Goal: Task Accomplishment & Management: Use online tool/utility

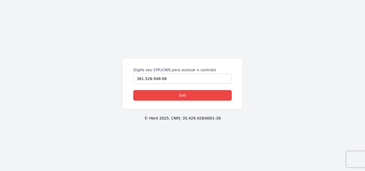
click at [181, 94] on link "Sair" at bounding box center [182, 95] width 98 height 10
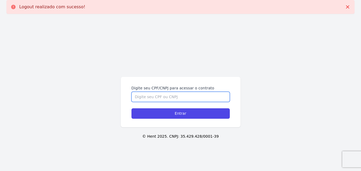
click at [173, 101] on input "Digite seu CPF/CNPJ para acessar o contrato" at bounding box center [181, 97] width 98 height 10
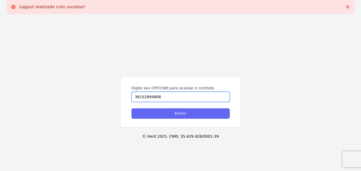
type input "36152894808"
click at [187, 113] on input "Entrar" at bounding box center [181, 114] width 98 height 10
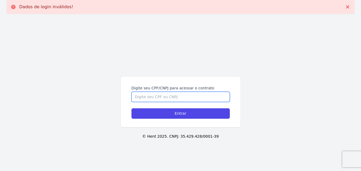
click at [187, 96] on input "Digite seu CPF/CNPJ para acessar o contrato" at bounding box center [181, 97] width 98 height 10
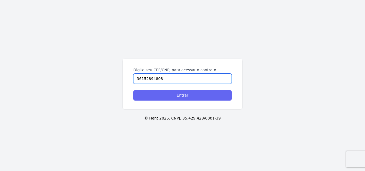
type input "36152894808"
click at [187, 96] on input "Entrar" at bounding box center [182, 95] width 98 height 10
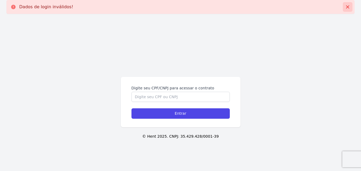
click at [348, 7] on icon at bounding box center [347, 6] width 3 height 3
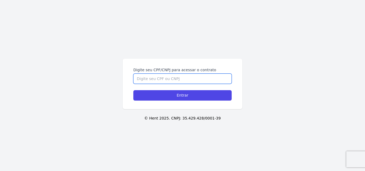
click at [140, 77] on input "Digite seu CPF/CNPJ para acessar o contrato" at bounding box center [182, 79] width 98 height 10
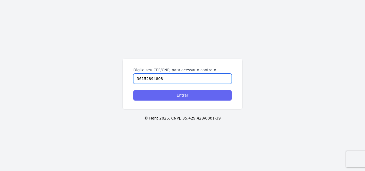
type input "36152894808"
click at [162, 96] on input "Entrar" at bounding box center [182, 95] width 98 height 10
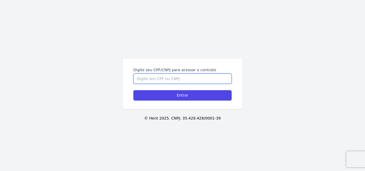
click at [175, 82] on input "Digite seu CPF/CNPJ para acessar o contrato" at bounding box center [182, 79] width 98 height 10
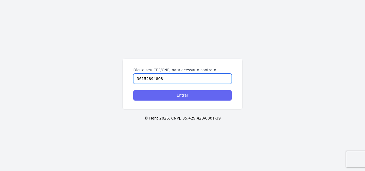
type input "36152894808"
click at [180, 99] on input "Entrar" at bounding box center [182, 95] width 98 height 10
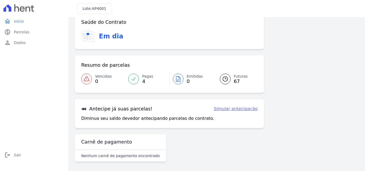
scroll to position [33, 0]
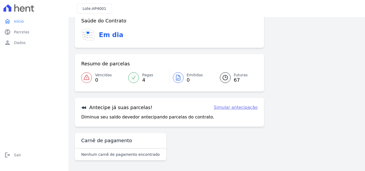
click at [112, 158] on div "Nenhum carnê de pagamento encontrado" at bounding box center [120, 155] width 91 height 12
click at [112, 149] on div "Nenhum carnê de pagamento encontrado" at bounding box center [120, 155] width 91 height 12
click at [246, 110] on link "Simular antecipação" at bounding box center [236, 108] width 44 height 6
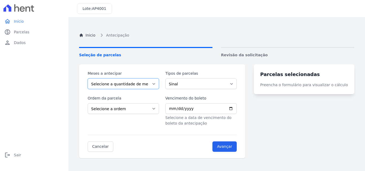
click at [156, 84] on select "Selecione a quantidade de meses a antecipar 1 2 3 4 5 6 7 8 9 10 11 12 13 14 15…" at bounding box center [123, 84] width 71 height 11
click at [290, 104] on turbo-frame "Parcelas selecionadas Preencha o formulário para visualizar o cálculo" at bounding box center [304, 111] width 101 height 94
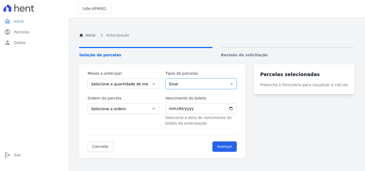
click at [195, 83] on select "Sinal Parcela Normal Intercalada" at bounding box center [200, 84] width 71 height 11
click at [169, 79] on select "Sinal Parcela Normal Intercalada" at bounding box center [200, 84] width 71 height 11
click at [237, 85] on select "Sinal Parcela Normal Intercalada" at bounding box center [200, 84] width 71 height 11
select select "interleaved"
click at [169, 79] on select "Sinal Parcela Normal Intercalada" at bounding box center [200, 84] width 71 height 11
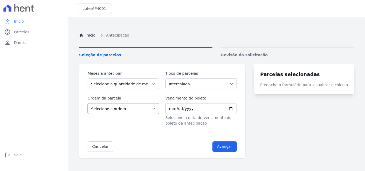
click at [157, 110] on select "Selecione a ordem Últimas parcelas Primeiras parcelas" at bounding box center [123, 108] width 71 height 11
select select "beginning"
click at [88, 103] on select "Selecione a ordem Últimas parcelas Primeiras parcelas" at bounding box center [123, 108] width 71 height 11
click at [180, 108] on input "Vencimento do boleto" at bounding box center [200, 108] width 71 height 11
click at [171, 108] on input "Vencimento do boleto" at bounding box center [200, 108] width 71 height 11
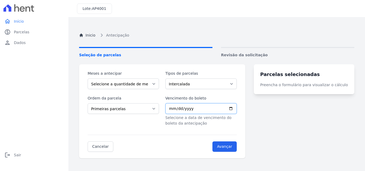
click at [176, 109] on input "Vencimento do boleto" at bounding box center [200, 108] width 71 height 11
type input "[DATE]"
click at [233, 146] on input "Avançar" at bounding box center [225, 147] width 24 height 10
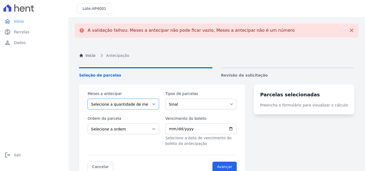
click at [154, 103] on select "Selecione a quantidade de meses a antecipar 1 2 3 4 5 6 7 8 9 10 11 12 13 14 15…" at bounding box center [123, 104] width 71 height 11
select select "1"
click at [88, 99] on select "Selecione a quantidade de meses a antecipar 1 2 3 4 5 6 7 8 9 10 11 12 13 14 15…" at bounding box center [123, 104] width 71 height 11
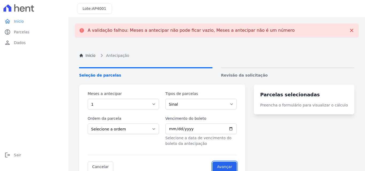
click at [238, 164] on div "Inicio Antecipação Seleção de parcelas Revisão da solicitação Meses a antecipar…" at bounding box center [217, 129] width 284 height 171
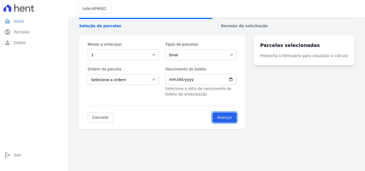
scroll to position [30, 0]
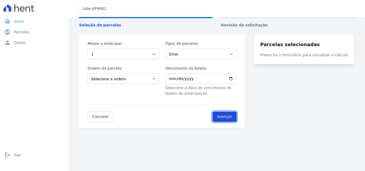
click at [225, 114] on input "Avançar" at bounding box center [225, 117] width 24 height 10
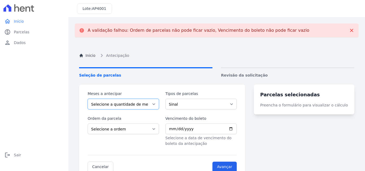
click at [157, 102] on select "Selecione a quantidade de meses a antecipar 1 2 3 4 5 6 7 8 9 10 11 12 13 14 15…" at bounding box center [123, 104] width 71 height 11
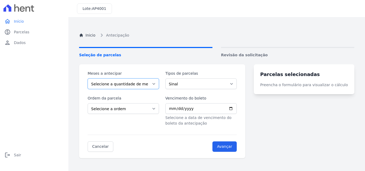
select select "13"
click at [88, 79] on select "Selecione a quantidade de meses a antecipar 1 2 3 4 5 6 7 8 9 10 11 12 13 14 15…" at bounding box center [123, 84] width 71 height 11
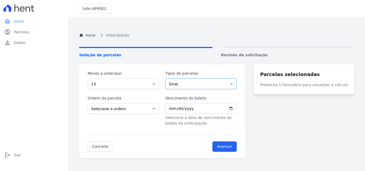
click at [237, 81] on select "Sinal Parcela Normal Intercalada" at bounding box center [200, 84] width 71 height 11
select select "standard"
click at [169, 79] on select "Sinal Parcela Normal Intercalada" at bounding box center [200, 84] width 71 height 11
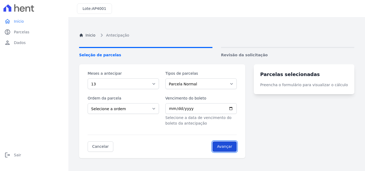
click at [233, 146] on input "Avançar" at bounding box center [225, 147] width 24 height 10
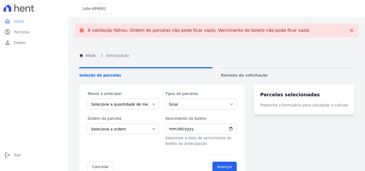
scroll to position [50, 0]
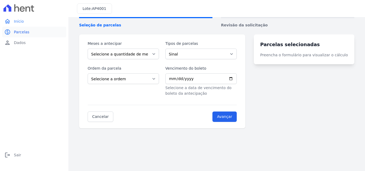
click at [16, 28] on link "paid Parcelas" at bounding box center [34, 32] width 64 height 11
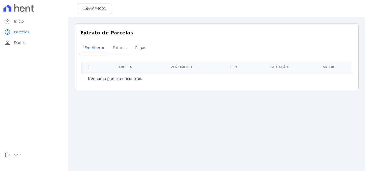
click at [122, 49] on span "Futuras" at bounding box center [120, 48] width 20 height 11
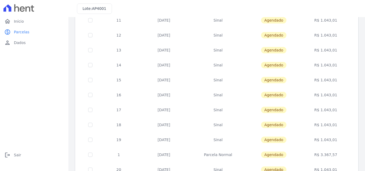
scroll to position [160, 0]
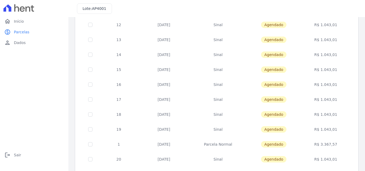
drag, startPoint x: 118, startPoint y: 144, endPoint x: 141, endPoint y: 141, distance: 23.2
click at [141, 141] on tr "1 [DATE] [GEOGRAPHIC_DATA] [GEOGRAPHIC_DATA] R$ 3.367,57" at bounding box center [217, 144] width 270 height 15
click at [21, 22] on span "Início" at bounding box center [19, 21] width 10 height 5
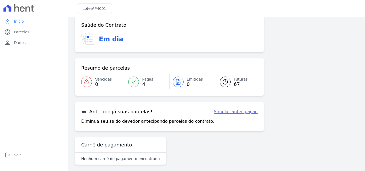
scroll to position [12, 0]
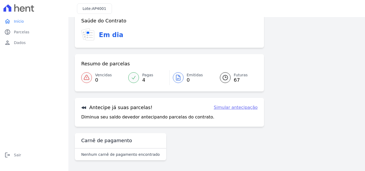
click at [244, 107] on link "Simular antecipação" at bounding box center [236, 108] width 44 height 6
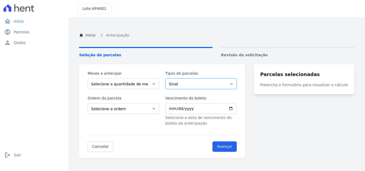
click at [211, 86] on select "Sinal Parcela Normal Intercalada" at bounding box center [200, 84] width 71 height 11
select select "standard"
click at [169, 79] on select "Sinal Parcela Normal Intercalada" at bounding box center [200, 84] width 71 height 11
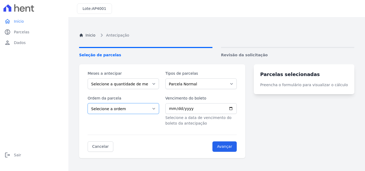
click at [125, 110] on select "Selecione a ordem Últimas parcelas Primeiras parcelas" at bounding box center [123, 108] width 71 height 11
select select "beginning"
click at [88, 103] on select "Selecione a ordem Últimas parcelas Primeiras parcelas" at bounding box center [123, 108] width 71 height 11
click at [146, 84] on select "Selecione a quantidade de meses a antecipar 1 2 3 4 5 6 7 8 9 10 11 12 13 14 15…" at bounding box center [123, 84] width 71 height 11
click at [150, 80] on select "Selecione a quantidade de meses a antecipar 1 2 3 4 5 6 7 8 9 10 11 12 13 14 15…" at bounding box center [123, 84] width 71 height 11
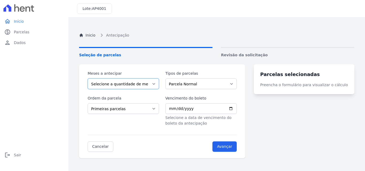
select select "17"
click at [88, 79] on select "Selecione a quantidade de meses a antecipar 1 2 3 4 5 6 7 8 9 10 11 12 13 14 15…" at bounding box center [123, 84] width 71 height 11
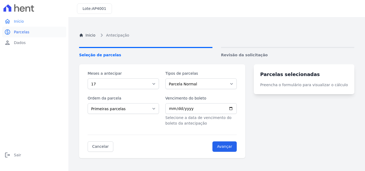
click at [23, 30] on span "Parcelas" at bounding box center [22, 31] width 16 height 5
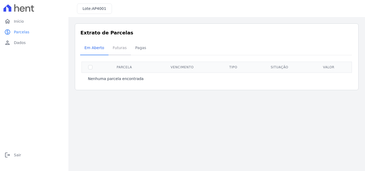
click at [119, 48] on span "Futuras" at bounding box center [120, 48] width 20 height 11
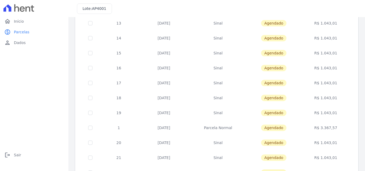
scroll to position [187, 0]
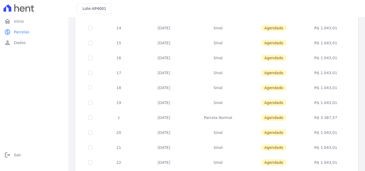
drag, startPoint x: 117, startPoint y: 117, endPoint x: 317, endPoint y: 115, distance: 200.0
click at [317, 115] on tr "1 [DATE] [GEOGRAPHIC_DATA] [GEOGRAPHIC_DATA] R$ 3.367,57" at bounding box center [217, 117] width 270 height 15
click at [94, 125] on td at bounding box center [90, 117] width 17 height 15
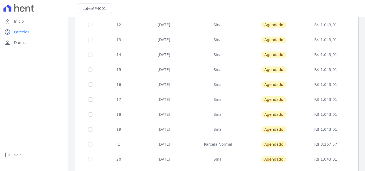
scroll to position [232, 0]
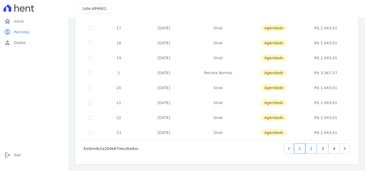
click at [306, 148] on link "2" at bounding box center [311, 149] width 11 height 10
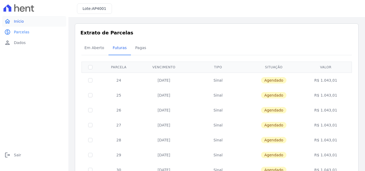
click at [17, 20] on span "Início" at bounding box center [19, 21] width 10 height 5
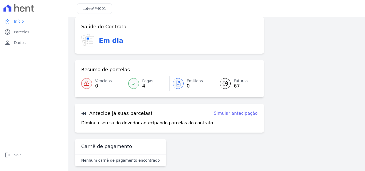
scroll to position [12, 0]
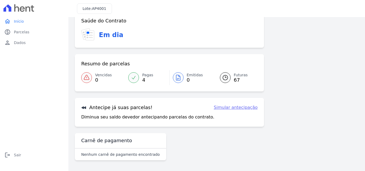
click at [239, 106] on link "Simular antecipação" at bounding box center [236, 108] width 44 height 6
select select "17"
select select "standard"
select select "beginning"
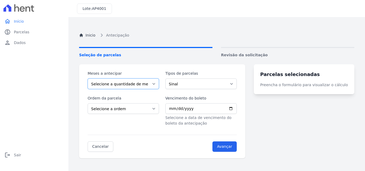
click at [150, 86] on select "Selecione a quantidade de meses a antecipar 1 2 3 4 5 6 7 8 9 10 11 12 13 14 15…" at bounding box center [123, 84] width 71 height 11
select select "1"
click at [88, 79] on select "Selecione a quantidade de meses a antecipar 1 2 3 4 5 6 7 8 9 10 11 12 13 14 15…" at bounding box center [123, 84] width 71 height 11
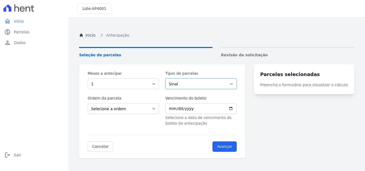
click at [217, 84] on select "Sinal Parcela Normal Intercalada" at bounding box center [200, 84] width 71 height 11
select select "standard"
click at [169, 79] on select "Sinal Parcela Normal Intercalada" at bounding box center [200, 84] width 71 height 11
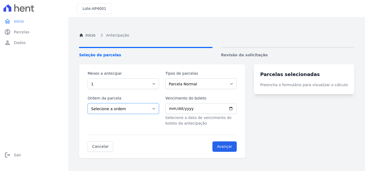
click at [132, 114] on select "Selecione a ordem Últimas parcelas Primeiras parcelas" at bounding box center [123, 108] width 71 height 11
select select "beginning"
click at [88, 103] on select "Selecione a ordem Últimas parcelas Primeiras parcelas" at bounding box center [123, 108] width 71 height 11
click at [177, 110] on input "Vencimento do boleto" at bounding box center [200, 108] width 71 height 11
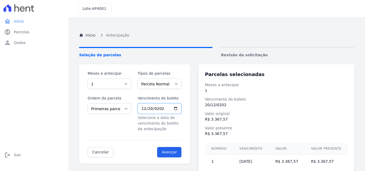
type input "[DATE]"
click at [306, 94] on dl "Meses a antecipar 1 Vencimento do boleto [DATE] Valor original R$ 3.367,57 Valo…" at bounding box center [276, 109] width 143 height 55
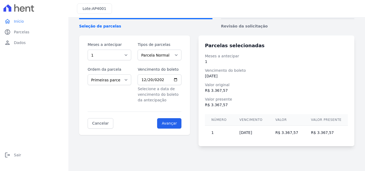
scroll to position [30, 0]
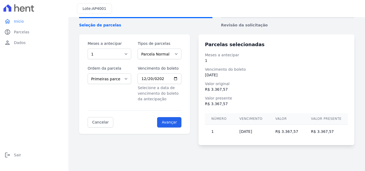
click at [317, 132] on td "R$ 3.367,57" at bounding box center [326, 132] width 43 height 14
click at [233, 130] on td "1" at bounding box center [219, 132] width 28 height 14
click at [177, 127] on input "Avançar" at bounding box center [169, 122] width 24 height 10
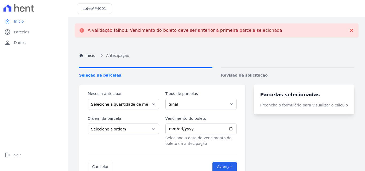
scroll to position [50, 0]
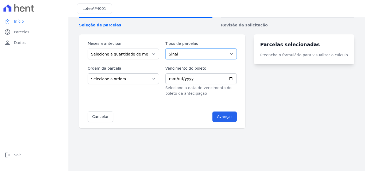
click at [179, 53] on select "Sinal Parcela Normal Intercalada" at bounding box center [200, 54] width 71 height 11
select select "standard"
click at [169, 49] on select "Sinal Parcela Normal Intercalada" at bounding box center [200, 54] width 71 height 11
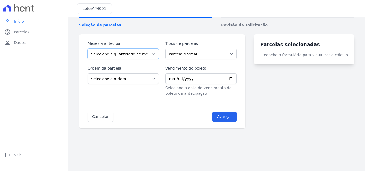
click at [151, 56] on select "Selecione a quantidade de meses a antecipar 1 2 3 4 5 6 7 8 9 10 11 12 13 14 15…" at bounding box center [123, 54] width 71 height 11
select select "1"
click at [88, 49] on select "Selecione a quantidade de meses a antecipar 1 2 3 4 5 6 7 8 9 10 11 12 13 14 15…" at bounding box center [123, 54] width 71 height 11
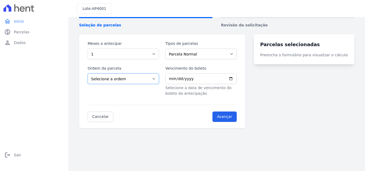
click at [134, 80] on select "Selecione a ordem Últimas parcelas Primeiras parcelas" at bounding box center [123, 79] width 71 height 11
select select "beginning"
click at [88, 74] on select "Selecione a ordem Últimas parcelas Primeiras parcelas" at bounding box center [123, 79] width 71 height 11
click at [195, 82] on input "Vencimento do boleto" at bounding box center [200, 79] width 71 height 11
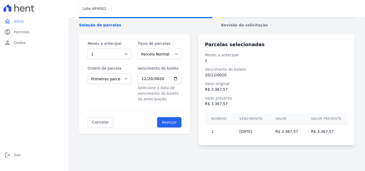
click at [222, 136] on td "1" at bounding box center [219, 132] width 28 height 14
drag, startPoint x: 317, startPoint y: 133, endPoint x: 335, endPoint y: 133, distance: 17.7
click at [317, 133] on td "R$ 3.367,57" at bounding box center [326, 132] width 43 height 14
click at [337, 133] on td "R$ 3.367,57" at bounding box center [326, 132] width 43 height 14
click at [338, 133] on td "R$ 3.367,57" at bounding box center [326, 132] width 43 height 14
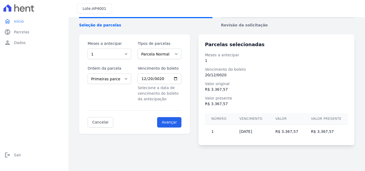
click at [212, 137] on td "1" at bounding box center [219, 132] width 28 height 14
click at [210, 128] on td "1" at bounding box center [219, 132] width 28 height 14
click at [326, 128] on td "R$ 3.367,57" at bounding box center [326, 132] width 43 height 14
click at [328, 133] on td "R$ 3.367,57" at bounding box center [326, 132] width 43 height 14
click at [227, 138] on td "1" at bounding box center [219, 132] width 28 height 14
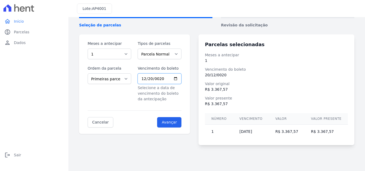
click at [166, 79] on input "0020-12-20" at bounding box center [160, 79] width 44 height 11
click at [161, 79] on input "0020-12-20" at bounding box center [160, 79] width 44 height 11
click at [163, 79] on input "0020-12-20" at bounding box center [160, 79] width 44 height 11
click at [180, 79] on input "0020-12-20" at bounding box center [160, 79] width 44 height 11
type input "[DATE]"
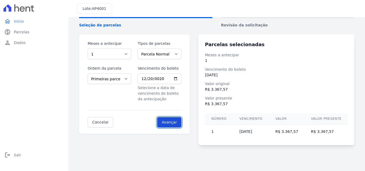
click at [172, 121] on input "Avançar" at bounding box center [169, 122] width 24 height 10
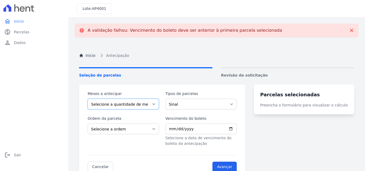
click at [150, 105] on select "Selecione a quantidade de meses a antecipar 1 2 3 4 5 6 7 8 9 10 11 12 13 14 15…" at bounding box center [123, 104] width 71 height 11
select select "1"
click at [88, 99] on select "Selecione a quantidade de meses a antecipar 1 2 3 4 5 6 7 8 9 10 11 12 13 14 15…" at bounding box center [123, 104] width 71 height 11
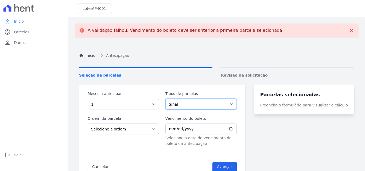
click at [224, 103] on select "Sinal Parcela Normal Intercalada" at bounding box center [200, 104] width 71 height 11
select select "standard"
click at [169, 99] on select "Sinal Parcela Normal Intercalada" at bounding box center [200, 104] width 71 height 11
click at [142, 135] on div "Ordem da parcela Selecione a ordem Últimas parcelas Primeiras parcelas" at bounding box center [123, 131] width 71 height 31
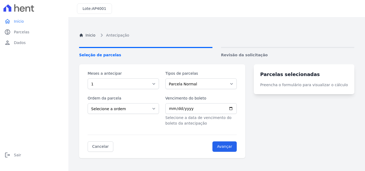
click at [145, 130] on form "Meses a antecipar Selecione a quantidade de meses a antecipar 1 2 3 4 5 6 7 8 9…" at bounding box center [162, 111] width 149 height 81
click at [152, 113] on div "Ordem da parcela Selecione a ordem Últimas parcelas Primeiras parcelas" at bounding box center [123, 111] width 71 height 31
click at [153, 108] on select "Selecione a ordem Últimas parcelas Primeiras parcelas" at bounding box center [123, 108] width 71 height 11
select select "ending"
click at [88, 103] on select "Selecione a ordem Últimas parcelas Primeiras parcelas" at bounding box center [123, 108] width 71 height 11
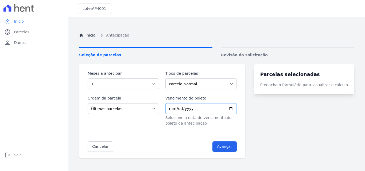
click at [237, 108] on input "Vencimento do boleto" at bounding box center [200, 108] width 71 height 11
type input "[DATE]"
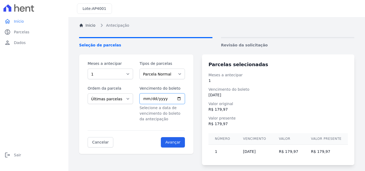
scroll to position [27, 0]
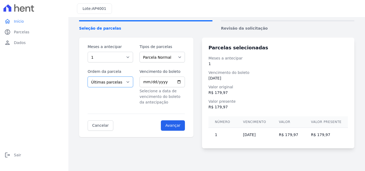
click at [129, 82] on select "Selecione a ordem Últimas parcelas Primeiras parcelas" at bounding box center [110, 82] width 45 height 11
select select "beginning"
click at [88, 77] on select "Selecione a ordem Últimas parcelas Primeiras parcelas" at bounding box center [110, 82] width 45 height 11
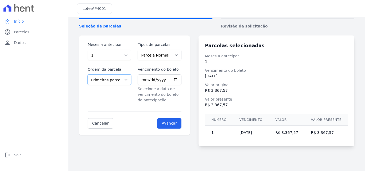
scroll to position [30, 0]
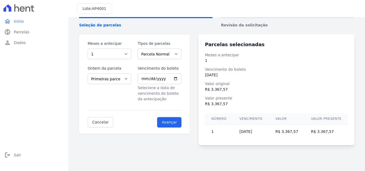
click at [238, 124] on th "Vencimento" at bounding box center [251, 118] width 36 height 11
click at [180, 80] on input "[DATE]" at bounding box center [160, 79] width 44 height 11
type input "[DATE]"
click at [173, 123] on input "Avançar" at bounding box center [169, 122] width 24 height 10
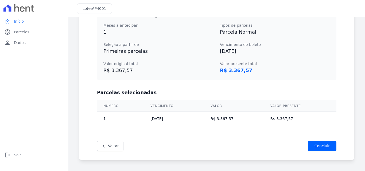
scroll to position [99, 0]
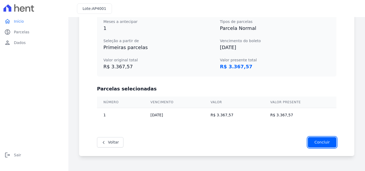
click at [321, 143] on input "Concluir" at bounding box center [322, 142] width 29 height 10
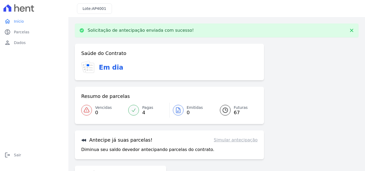
click at [189, 109] on span "Emitidas" at bounding box center [195, 108] width 16 height 6
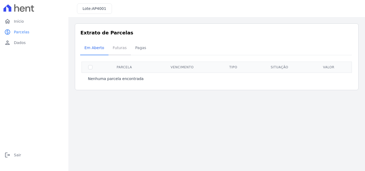
click at [121, 47] on span "Futuras" at bounding box center [120, 48] width 20 height 11
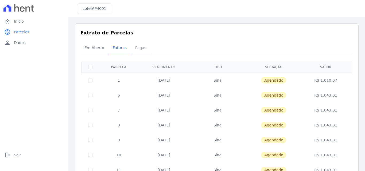
click at [140, 51] on span "Pagas" at bounding box center [140, 48] width 17 height 11
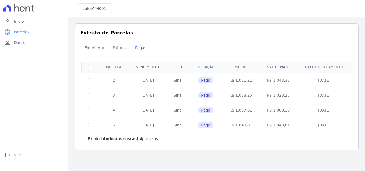
click at [119, 50] on span "Futuras" at bounding box center [120, 48] width 20 height 11
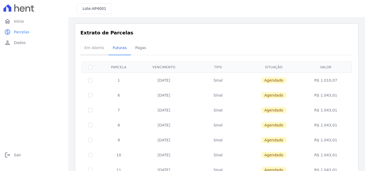
click at [96, 50] on span "Em Aberto" at bounding box center [94, 48] width 26 height 11
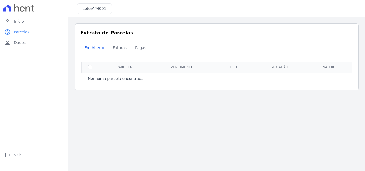
click at [93, 68] on th at bounding box center [90, 67] width 17 height 11
click at [90, 68] on input "checkbox" at bounding box center [90, 67] width 4 height 4
checkbox input "true"
click at [114, 80] on p "Nenhuma parcela encontrada" at bounding box center [116, 78] width 56 height 5
click at [21, 33] on span "Parcelas" at bounding box center [22, 31] width 16 height 5
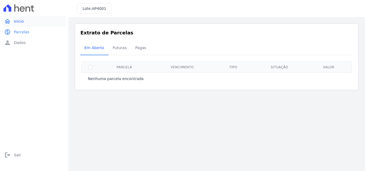
click at [20, 24] on span "Início" at bounding box center [19, 21] width 10 height 5
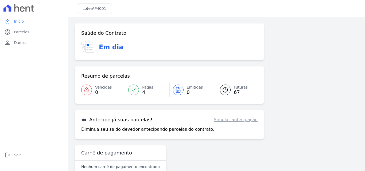
scroll to position [12, 0]
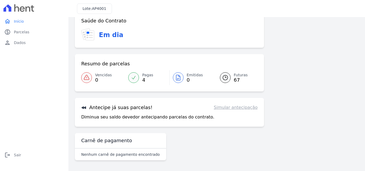
click at [134, 109] on h3 "Antecipe já suas parcelas!" at bounding box center [116, 108] width 71 height 6
click at [110, 156] on p "Nenhum carnê de pagamento encontrado" at bounding box center [120, 154] width 79 height 5
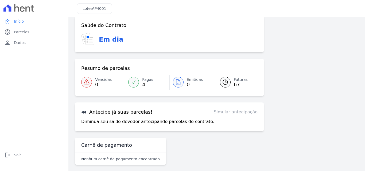
scroll to position [0, 0]
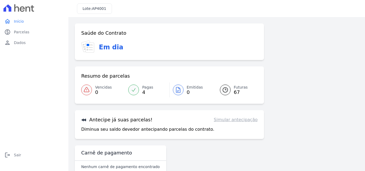
click at [102, 51] on h3 "Em dia" at bounding box center [111, 48] width 24 height 10
click at [88, 45] on icon at bounding box center [88, 45] width 2 height 2
click at [95, 91] on link "Vencidas 0" at bounding box center [103, 90] width 44 height 15
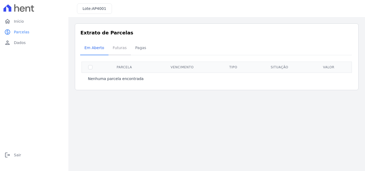
click at [117, 48] on span "Futuras" at bounding box center [120, 48] width 20 height 11
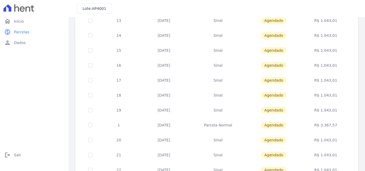
scroll to position [232, 0]
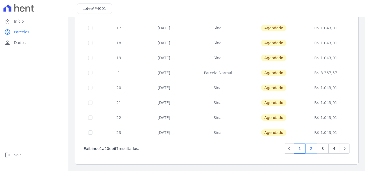
click at [310, 149] on link "2" at bounding box center [311, 149] width 11 height 10
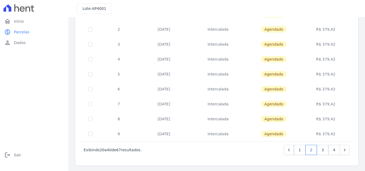
scroll to position [232, 0]
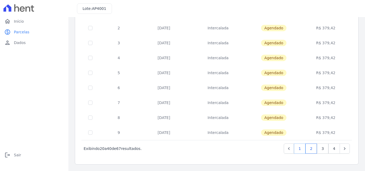
click at [298, 149] on link "1" at bounding box center [299, 149] width 11 height 10
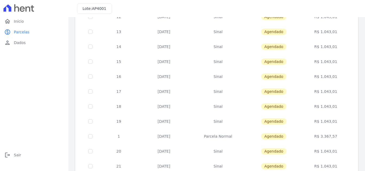
scroll to position [187, 0]
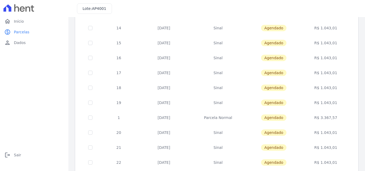
click at [215, 119] on td "Parcela Normal" at bounding box center [218, 117] width 58 height 15
drag, startPoint x: 161, startPoint y: 119, endPoint x: 122, endPoint y: 118, distance: 39.0
click at [159, 119] on td "[DATE]" at bounding box center [164, 117] width 51 height 15
click at [274, 119] on span "Agendado" at bounding box center [273, 118] width 25 height 6
click at [321, 118] on td "R$ 3.367,57" at bounding box center [326, 117] width 50 height 15
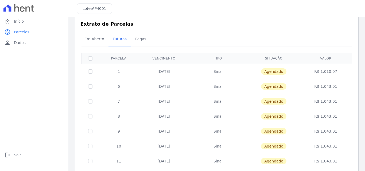
scroll to position [0, 0]
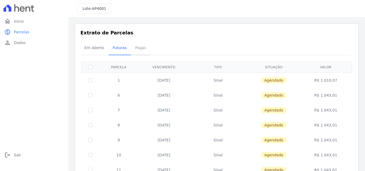
click at [133, 50] on span "Pagas" at bounding box center [140, 48] width 17 height 11
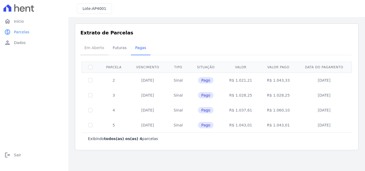
click at [97, 48] on span "Em Aberto" at bounding box center [94, 48] width 26 height 11
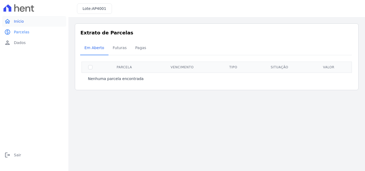
click at [13, 18] on link "home Início" at bounding box center [34, 21] width 64 height 11
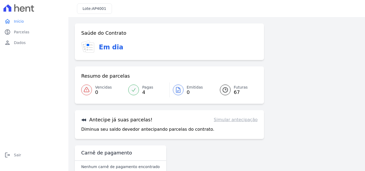
click at [234, 92] on span "67" at bounding box center [241, 92] width 14 height 4
